Goal: Task Accomplishment & Management: Manage account settings

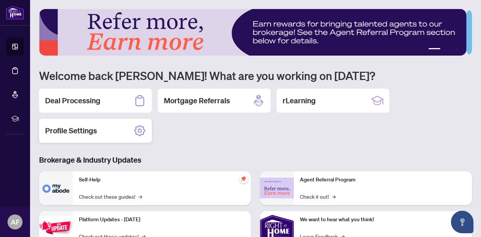
scroll to position [38, 0]
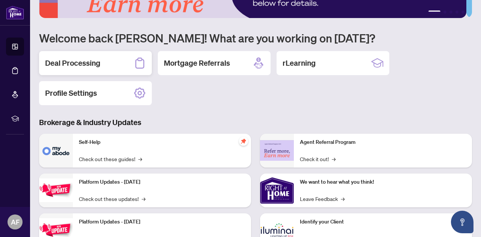
click at [130, 58] on div "Deal Processing" at bounding box center [95, 63] width 113 height 24
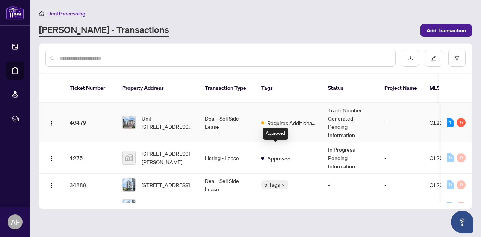
click at [293, 119] on span "Requires Additional Docs" at bounding box center [291, 123] width 49 height 8
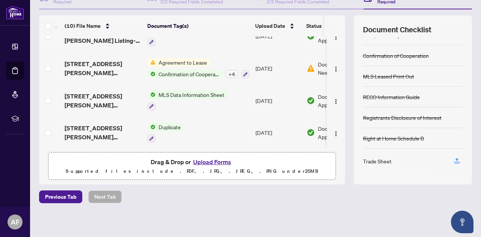
scroll to position [129, 0]
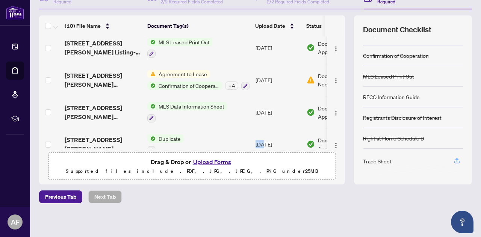
drag, startPoint x: 206, startPoint y: 148, endPoint x: 262, endPoint y: 147, distance: 56.0
click at [262, 147] on div "(10) File Name Document Tag(s) Upload Date Status TRADE SHEET - Agent to REVIEW…" at bounding box center [192, 99] width 306 height 169
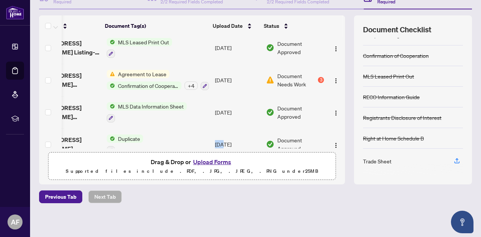
scroll to position [167, 48]
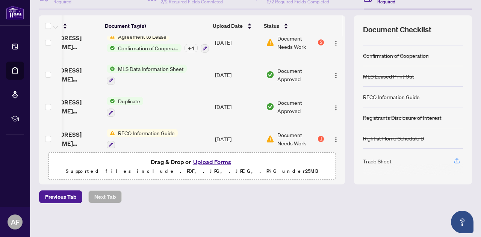
click at [294, 36] on span "Document Needs Work" at bounding box center [296, 42] width 39 height 17
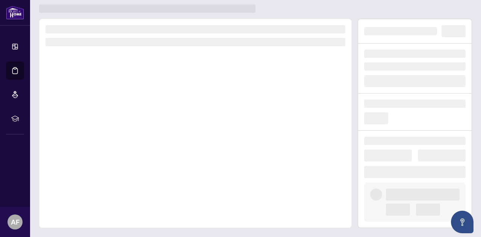
scroll to position [18, 0]
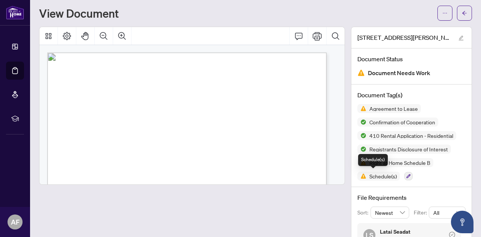
click at [379, 175] on span "Schedule(s)" at bounding box center [382, 176] width 33 height 5
click at [366, 177] on span "Schedule(s)" at bounding box center [382, 176] width 33 height 5
click at [367, 107] on span "Agreement to Lease" at bounding box center [393, 108] width 54 height 5
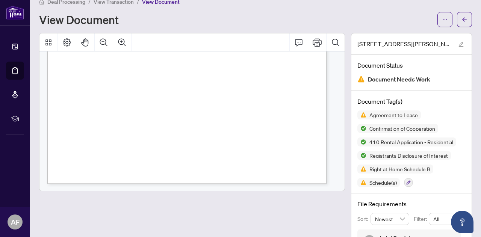
scroll to position [0, 0]
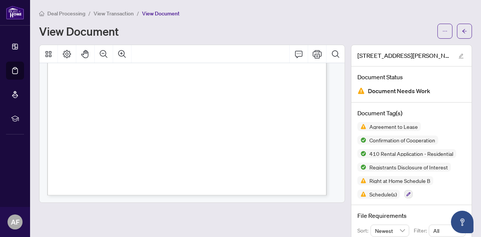
click at [115, 12] on span "View Transaction" at bounding box center [114, 13] width 40 height 7
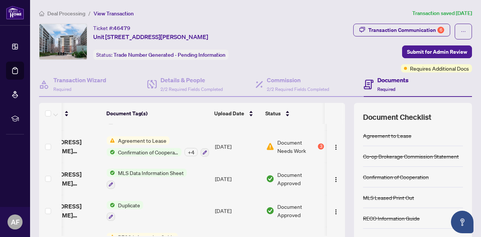
scroll to position [0, 48]
drag, startPoint x: 168, startPoint y: 232, endPoint x: 104, endPoint y: 227, distance: 63.7
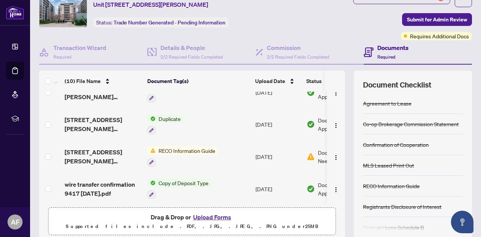
scroll to position [75, 0]
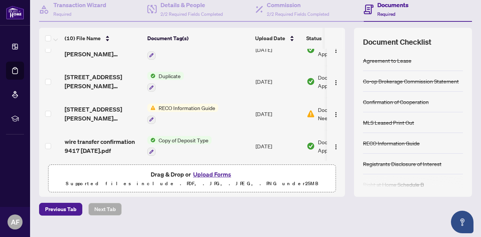
click at [207, 172] on button "Upload Forms" at bounding box center [212, 174] width 42 height 10
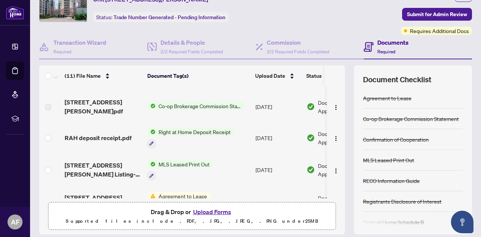
scroll to position [0, 0]
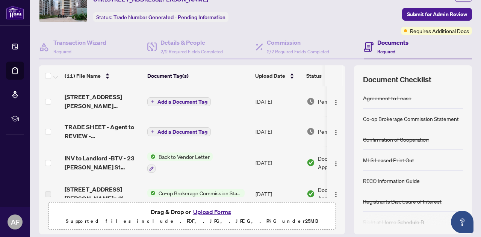
click at [181, 102] on span "Add a Document Tag" at bounding box center [182, 101] width 50 height 5
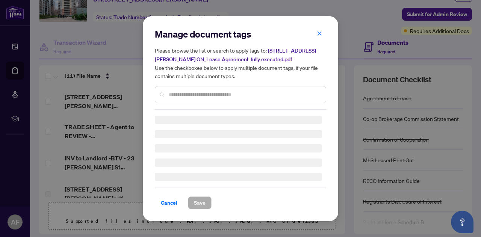
click at [195, 91] on input "text" at bounding box center [244, 95] width 151 height 8
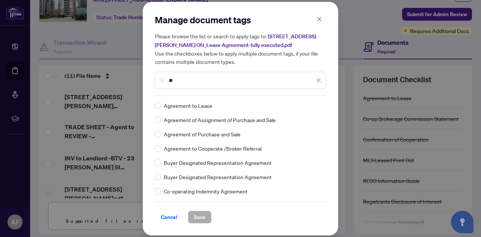
type input "*"
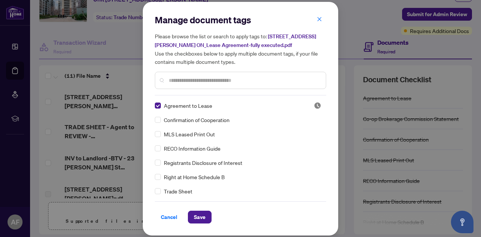
click at [161, 119] on div "Confirmation of Cooperation" at bounding box center [238, 120] width 167 height 8
click at [199, 215] on span "Save" at bounding box center [200, 217] width 12 height 12
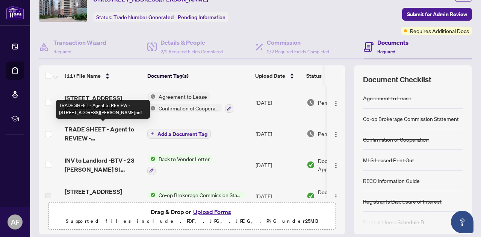
click at [113, 130] on span "TRADE SHEET - Agent to REVIEW - [STREET_ADDRESS][PERSON_NAME]pdf" at bounding box center [103, 134] width 77 height 18
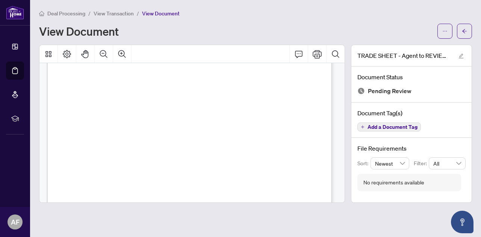
scroll to position [62, 0]
click at [320, 57] on icon "Print" at bounding box center [317, 54] width 9 height 8
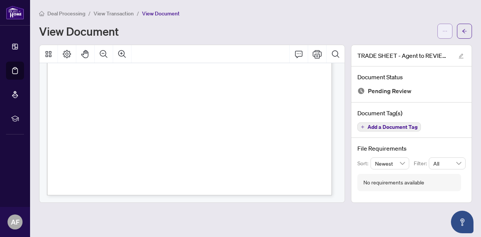
click at [446, 31] on icon "ellipsis" at bounding box center [445, 31] width 4 height 1
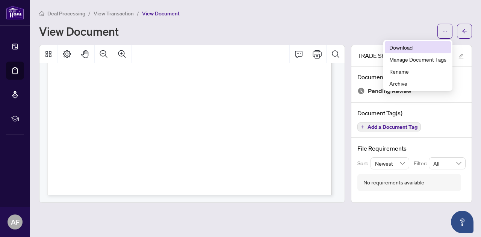
click at [417, 47] on span "Download" at bounding box center [417, 47] width 57 height 8
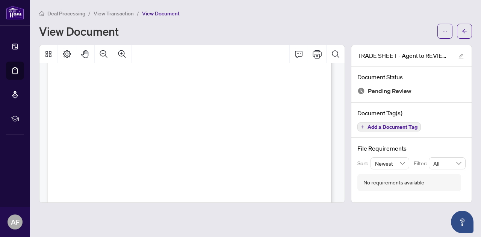
scroll to position [174, 0]
click at [109, 12] on span "View Transaction" at bounding box center [114, 13] width 40 height 7
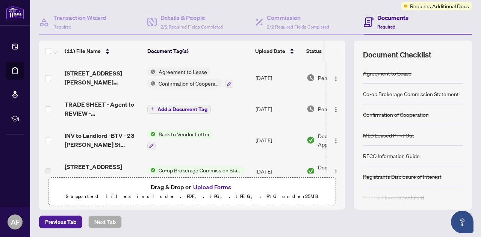
scroll to position [88, 0]
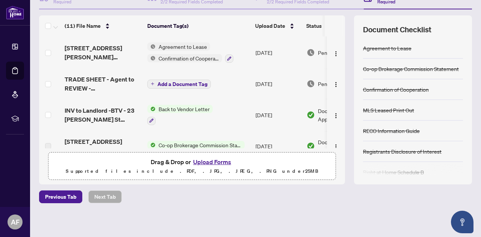
click at [199, 159] on button "Upload Forms" at bounding box center [212, 162] width 42 height 10
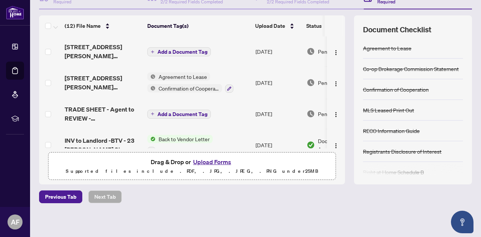
click at [203, 160] on button "Upload Forms" at bounding box center [212, 162] width 42 height 10
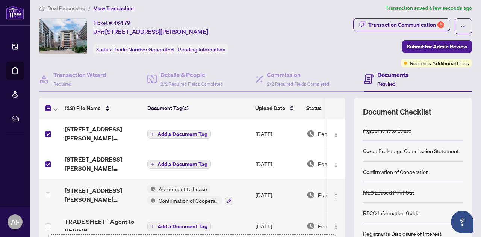
scroll to position [0, 0]
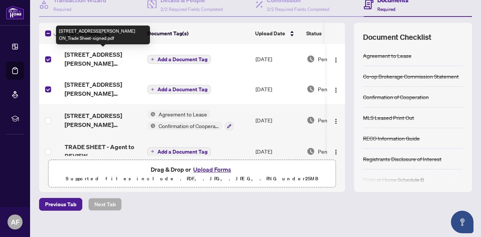
click at [112, 58] on span "[STREET_ADDRESS][PERSON_NAME] ON_Trade Sheet-signed.pdf" at bounding box center [103, 59] width 77 height 18
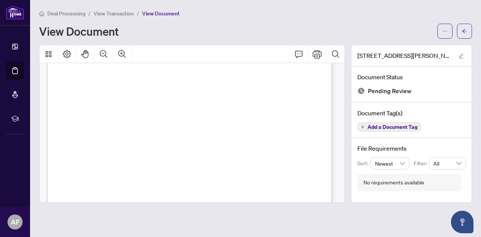
scroll to position [249, 0]
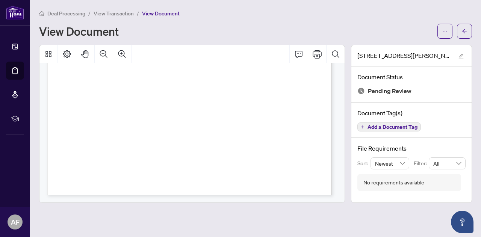
click at [119, 15] on span "View Transaction" at bounding box center [114, 13] width 40 height 7
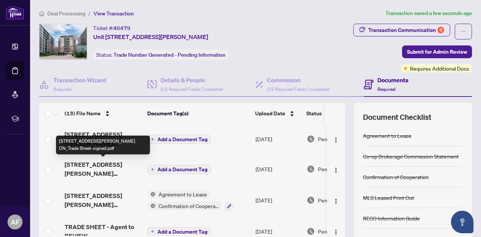
click at [107, 172] on span "[STREET_ADDRESS][PERSON_NAME] ON_Trade Sheet-signed.pdf" at bounding box center [103, 169] width 77 height 18
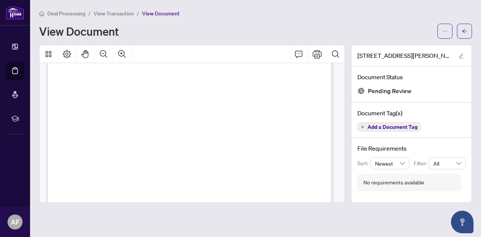
scroll to position [249, 0]
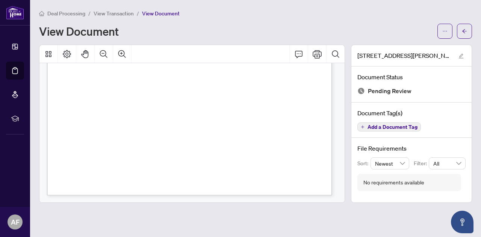
click at [116, 10] on span "View Transaction" at bounding box center [114, 13] width 40 height 7
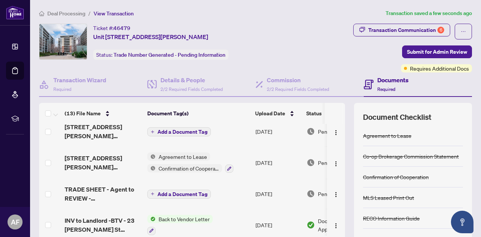
scroll to position [38, 0]
